Goal: Task Accomplishment & Management: Manage account settings

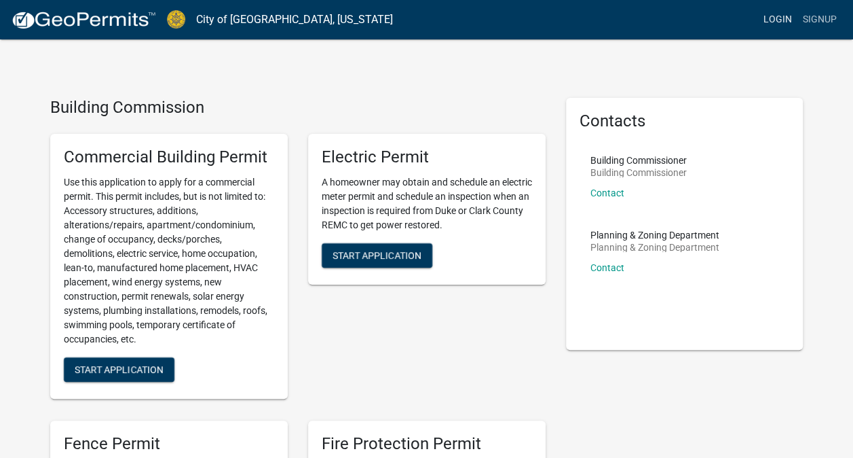
click at [777, 20] on link "Login" at bounding box center [777, 20] width 39 height 26
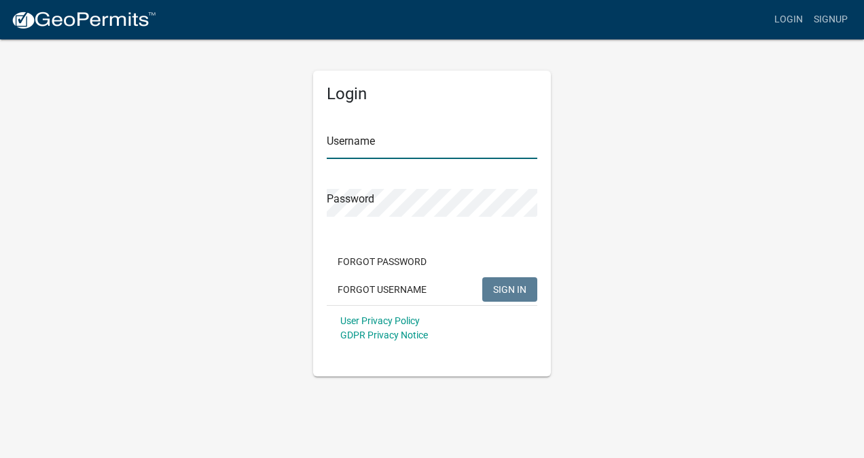
click at [364, 145] on input "Username" at bounding box center [432, 145] width 210 height 28
type input "K"
type input "kbegley10"
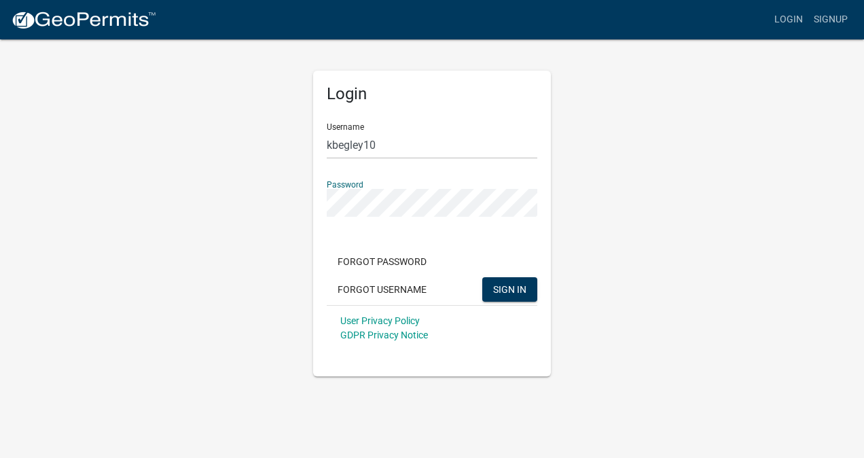
click at [482, 277] on button "SIGN IN" at bounding box center [509, 289] width 55 height 24
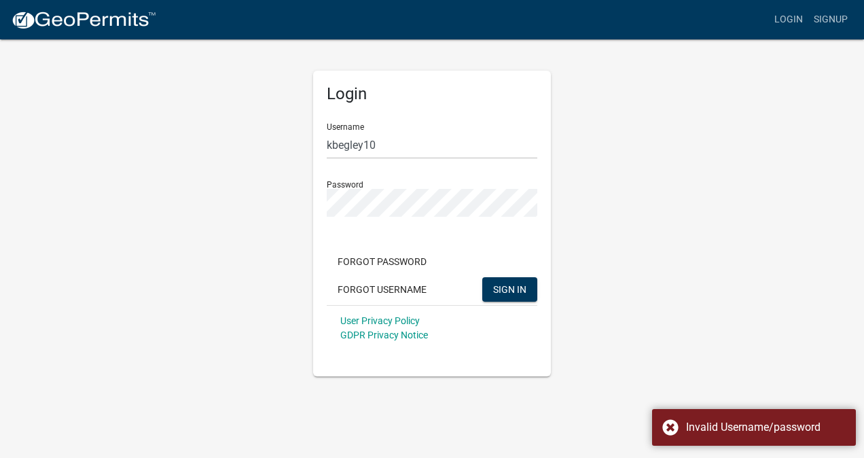
drag, startPoint x: 592, startPoint y: 206, endPoint x: 598, endPoint y: 187, distance: 20.0
click at [593, 206] on div "Login Username kbegley10 Password Forgot Password Forgot Username SIGN IN User …" at bounding box center [432, 207] width 774 height 338
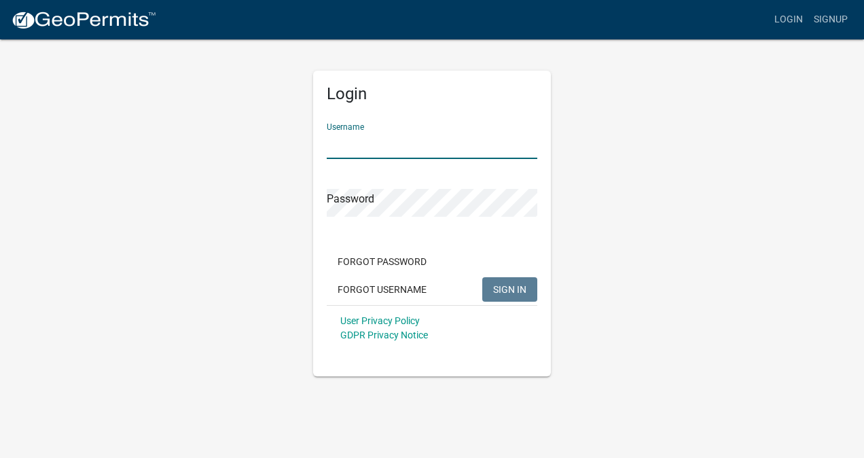
click at [407, 147] on input "Username" at bounding box center [432, 145] width 210 height 28
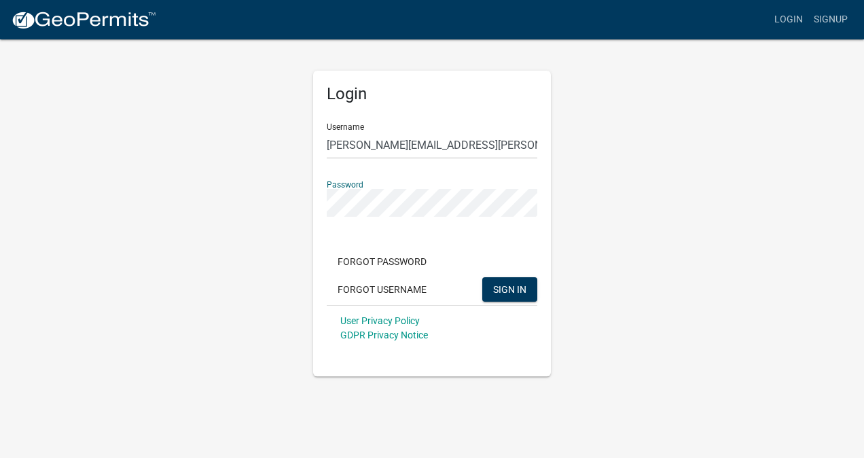
click at [482, 277] on button "SIGN IN" at bounding box center [509, 289] width 55 height 24
drag, startPoint x: 450, startPoint y: 149, endPoint x: 254, endPoint y: 147, distance: 196.2
click at [254, 147] on div "Login Username doris.rankin@airtron.com Password Forgot Password Forgot Usernam…" at bounding box center [432, 207] width 774 height 338
type input "kbegley10"
click at [261, 191] on div "Login Username kbegley10 Password Forgot Password Forgot Username SIGN IN User …" at bounding box center [432, 207] width 774 height 338
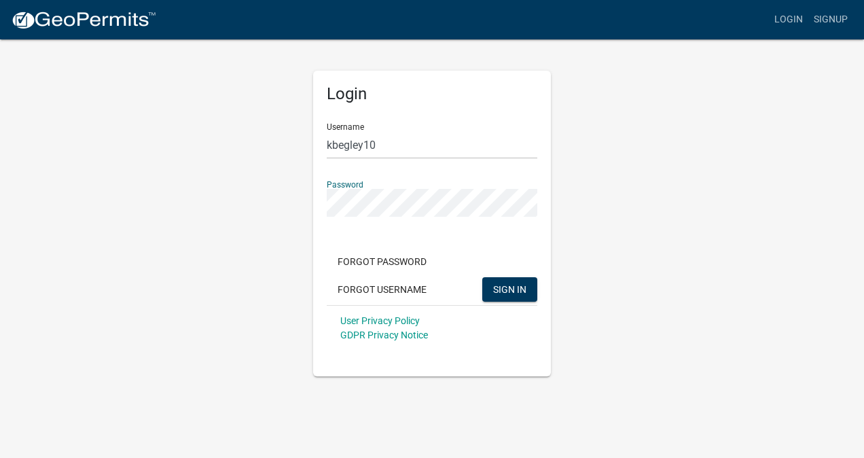
click at [482, 277] on button "SIGN IN" at bounding box center [509, 289] width 55 height 24
